Goal: Information Seeking & Learning: Get advice/opinions

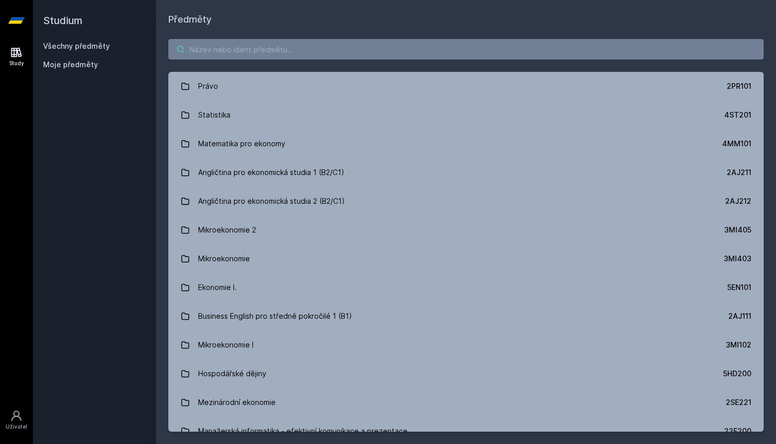
click at [346, 49] on input "search" at bounding box center [465, 49] width 595 height 21
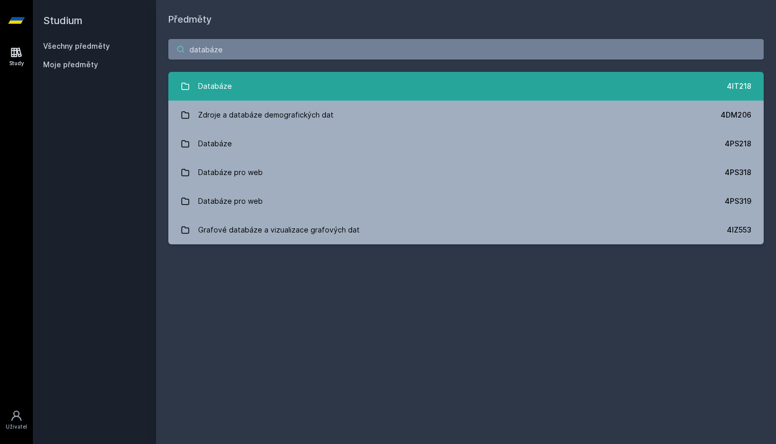
type input "databáze"
click at [311, 80] on link "Databáze 4IT218" at bounding box center [465, 86] width 595 height 29
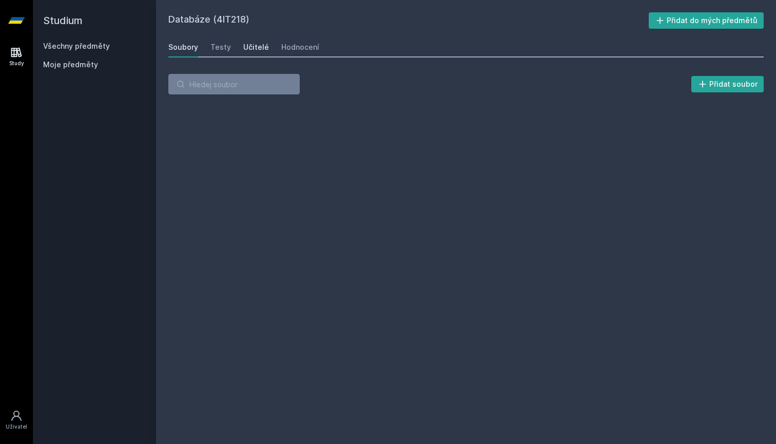
click at [250, 46] on div "Učitelé" at bounding box center [256, 47] width 26 height 10
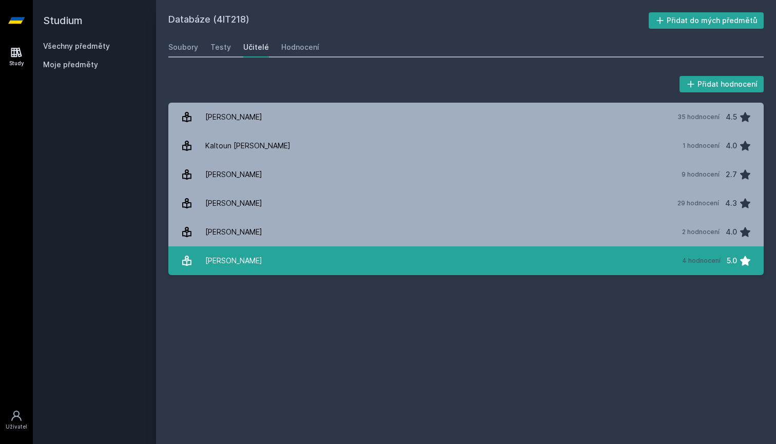
click at [410, 257] on link "[PERSON_NAME] 4 hodnocení 5.0" at bounding box center [465, 260] width 595 height 29
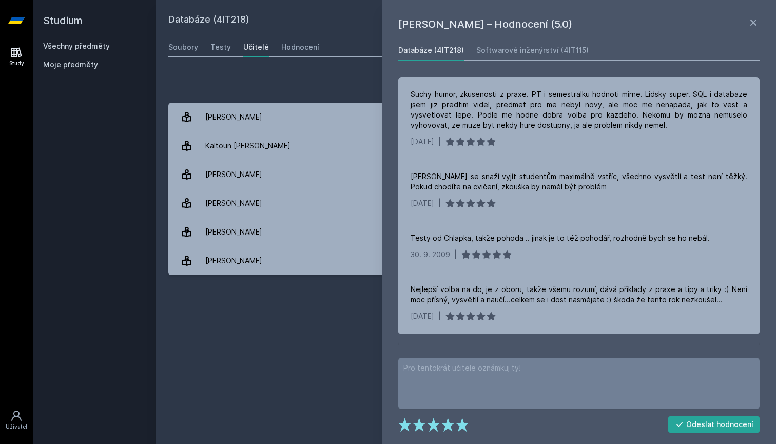
click at [366, 322] on div "Databáze (4IT218) Přidat do mých předmětů [GEOGRAPHIC_DATA] Testy Učitelé Hodno…" at bounding box center [465, 221] width 595 height 419
click at [134, 2] on h2 "Studium" at bounding box center [94, 20] width 103 height 41
click at [750, 18] on icon at bounding box center [753, 22] width 12 height 12
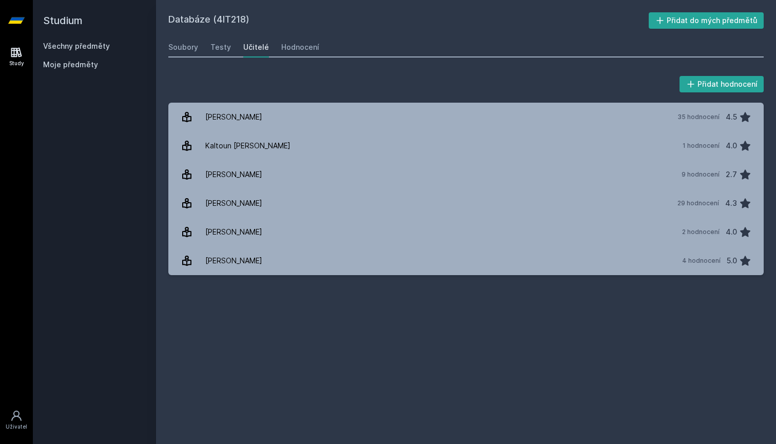
click at [81, 45] on link "Všechny předměty" at bounding box center [76, 46] width 67 height 9
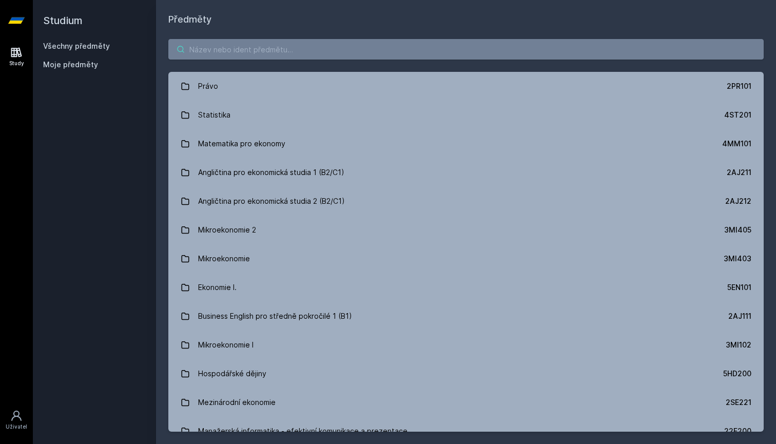
click at [266, 47] on input "search" at bounding box center [465, 49] width 595 height 21
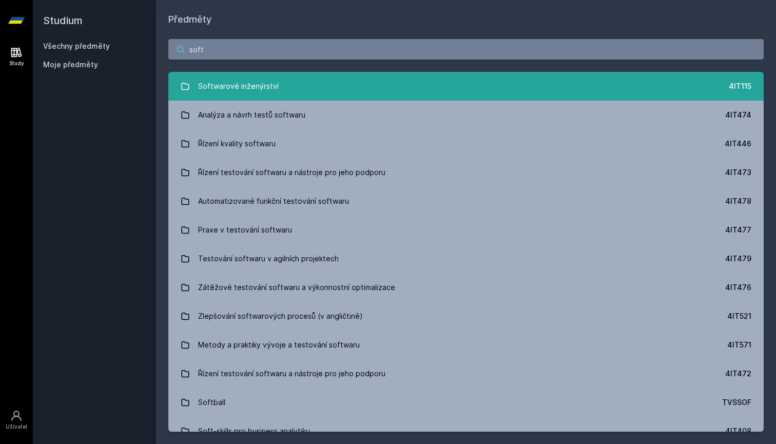
type input "soft"
click at [251, 85] on div "Softwarové inženýrství" at bounding box center [238, 86] width 81 height 21
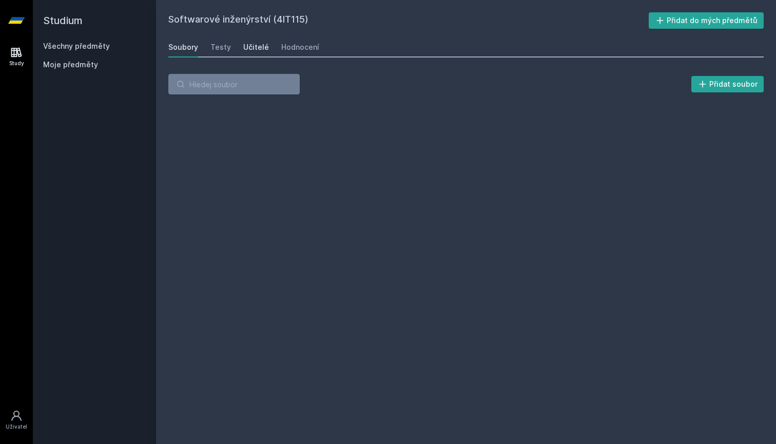
click at [256, 52] on link "Učitelé" at bounding box center [256, 47] width 26 height 21
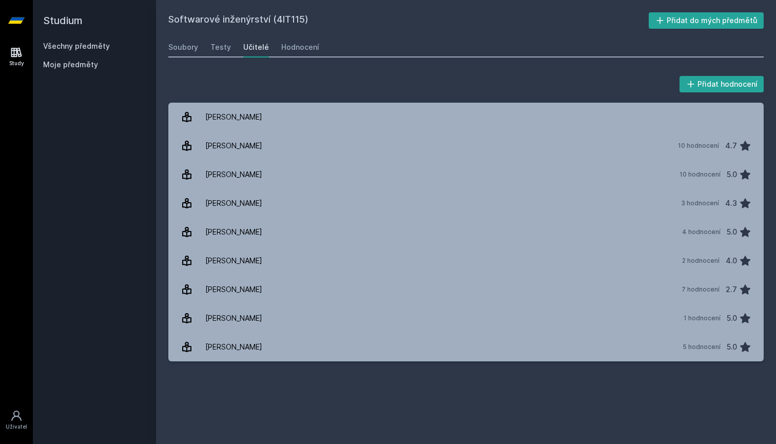
click at [96, 41] on div "Všechny předměty" at bounding box center [94, 46] width 103 height 10
click at [91, 47] on link "Všechny předměty" at bounding box center [76, 46] width 67 height 9
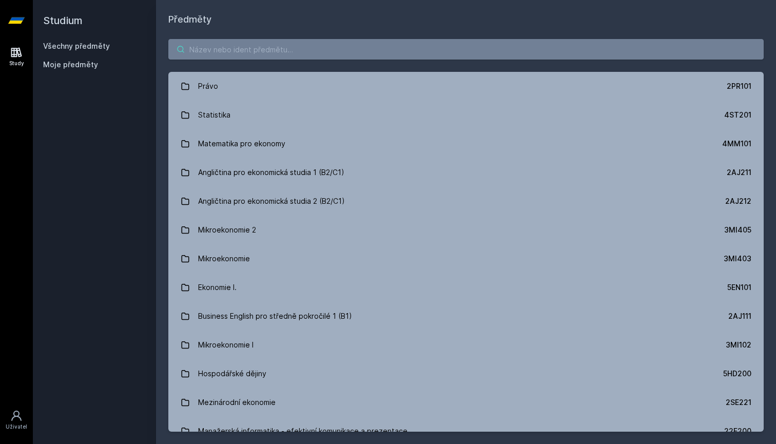
click at [291, 55] on input "search" at bounding box center [465, 49] width 595 height 21
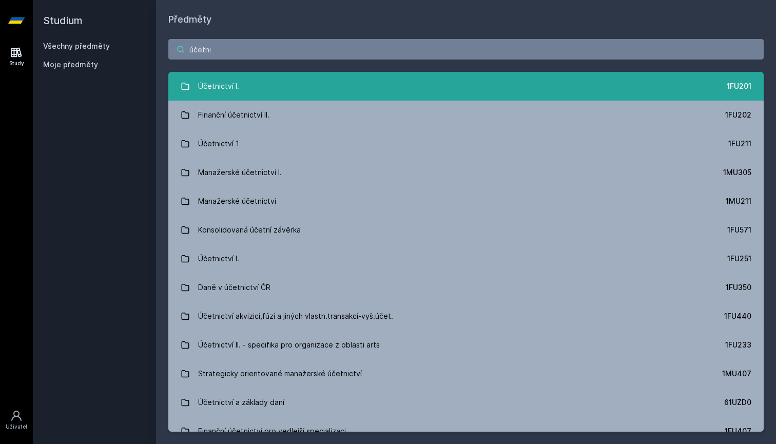
type input "účetni"
click at [232, 86] on div "Účetnictví I." at bounding box center [218, 86] width 41 height 21
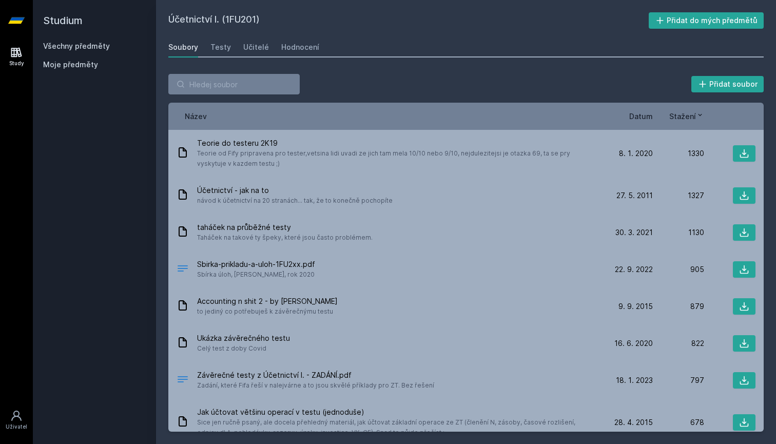
click at [254, 56] on div "Soubory Testy Učitelé Hodnocení" at bounding box center [465, 47] width 595 height 21
click at [254, 46] on div "Učitelé" at bounding box center [256, 47] width 26 height 10
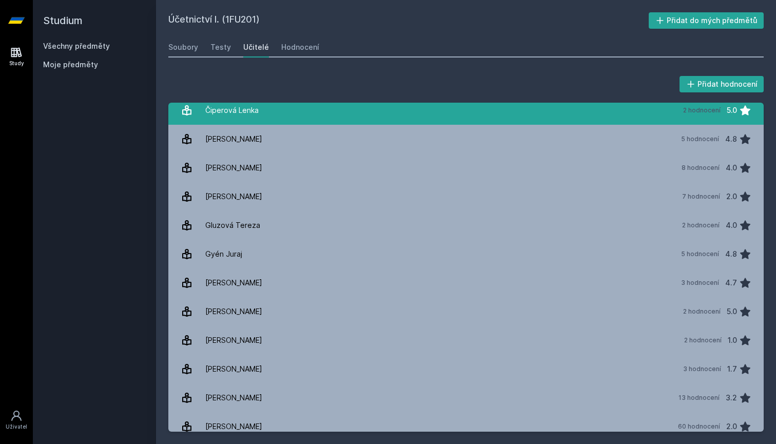
scroll to position [191, 0]
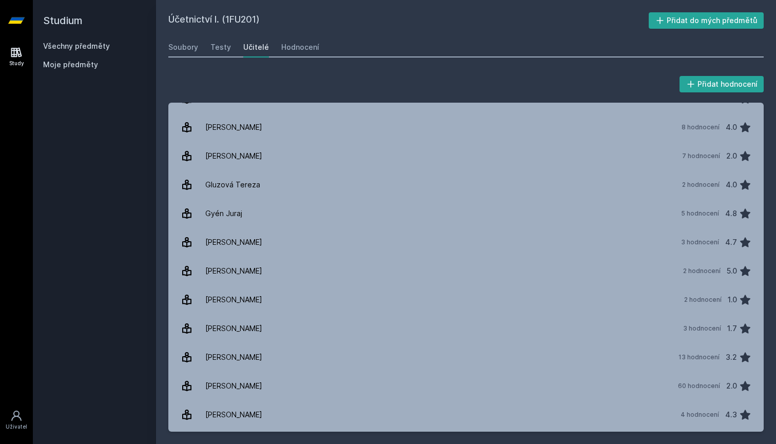
click at [153, 0] on div "Studium Všechny předměty Moje předměty" at bounding box center [94, 222] width 123 height 444
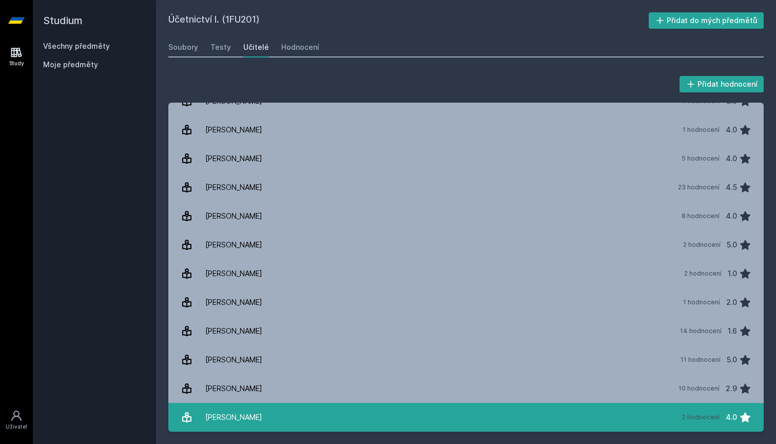
scroll to position [1769, 0]
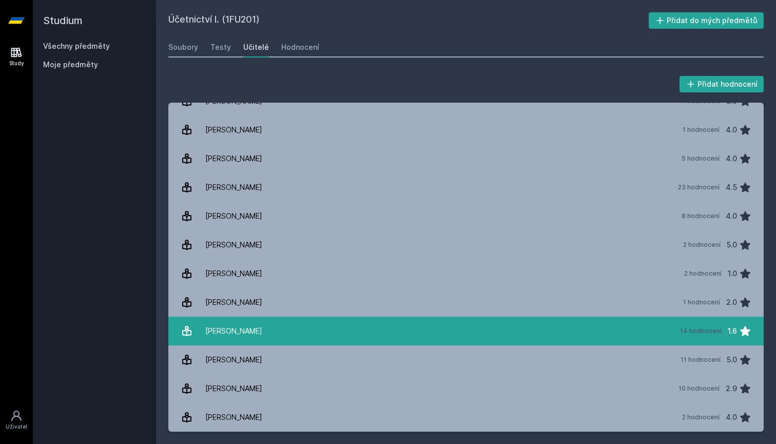
click at [294, 329] on link "[PERSON_NAME] 14 hodnocení 1.6" at bounding box center [465, 331] width 595 height 29
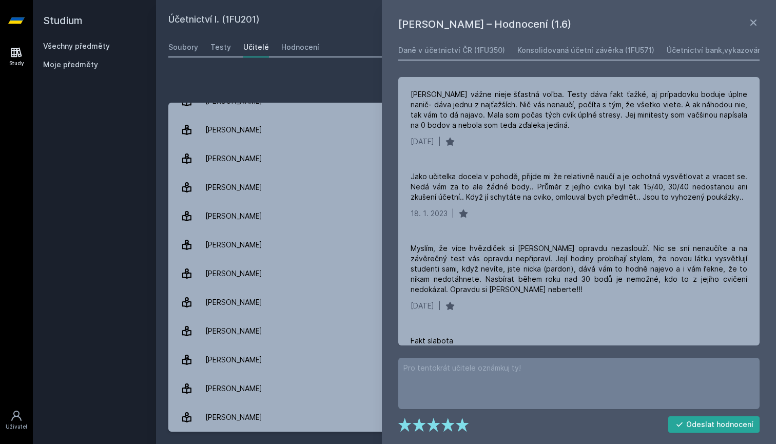
click at [161, 277] on div "Přidat hodnocení [PERSON_NAME] – Hodnocení (1.6) Daně v účetnictví ČR (1FU350) …" at bounding box center [466, 253] width 620 height 382
click at [336, 97] on div "Přidat hodnocení [PERSON_NAME] – Hodnocení (1.6) Daně v účetnictví ČR (1FU350) …" at bounding box center [465, 253] width 595 height 358
click at [758, 26] on icon at bounding box center [753, 22] width 12 height 12
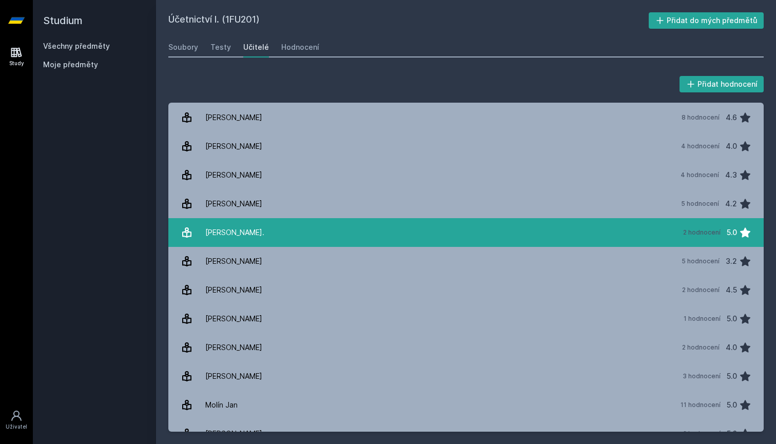
scroll to position [529, 0]
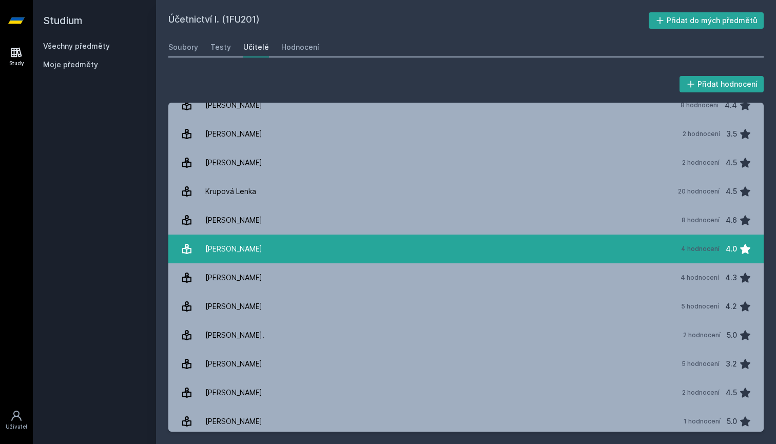
click at [292, 248] on link "[PERSON_NAME] 4 hodnocení 4.0" at bounding box center [465, 248] width 595 height 29
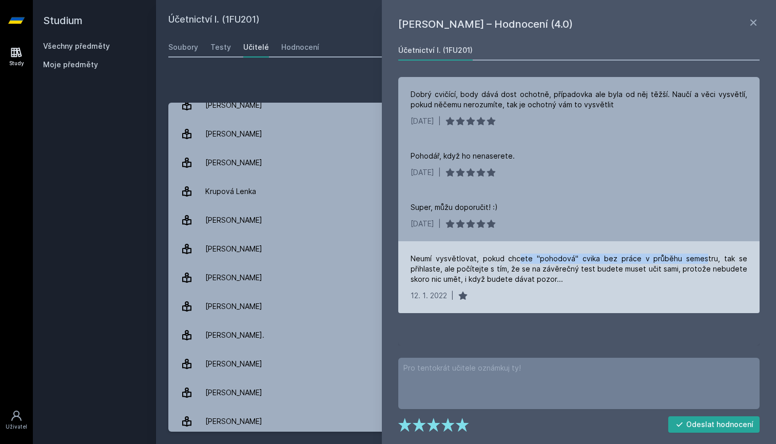
drag, startPoint x: 519, startPoint y: 256, endPoint x: 709, endPoint y: 256, distance: 189.8
click at [709, 256] on div "Neumí vysvětlovat, pokud chcete "pohodová" cvika bez práce v průběhu semestru, …" at bounding box center [578, 268] width 337 height 31
drag, startPoint x: 421, startPoint y: 266, endPoint x: 563, endPoint y: 268, distance: 142.6
click at [563, 268] on div "Neumí vysvětlovat, pokud chcete "pohodová" cvika bez práce v průběhu semestru, …" at bounding box center [578, 268] width 337 height 31
drag, startPoint x: 577, startPoint y: 270, endPoint x: 683, endPoint y: 270, distance: 106.2
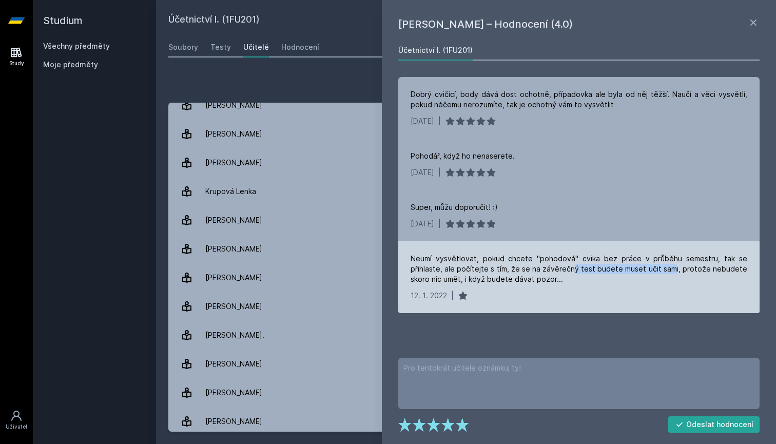
click at [682, 270] on div "Neumí vysvětlovat, pokud chcete "pohodová" cvika bez práce v průběhu semestru, …" at bounding box center [578, 268] width 337 height 31
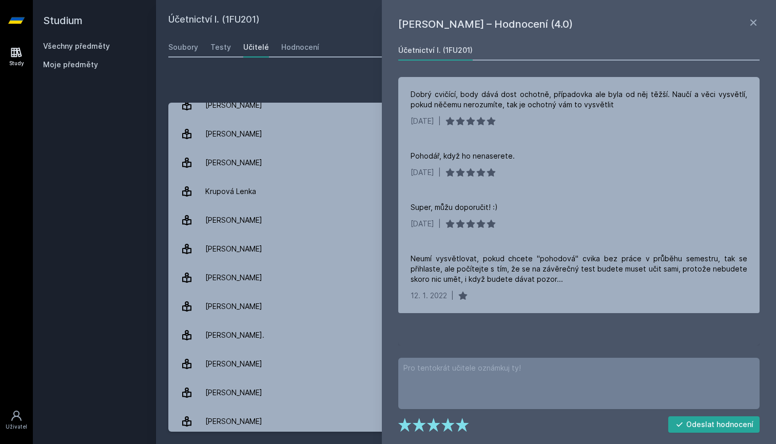
click at [273, 80] on div "Přidat hodnocení" at bounding box center [465, 84] width 595 height 21
